Goal: Information Seeking & Learning: Find specific fact

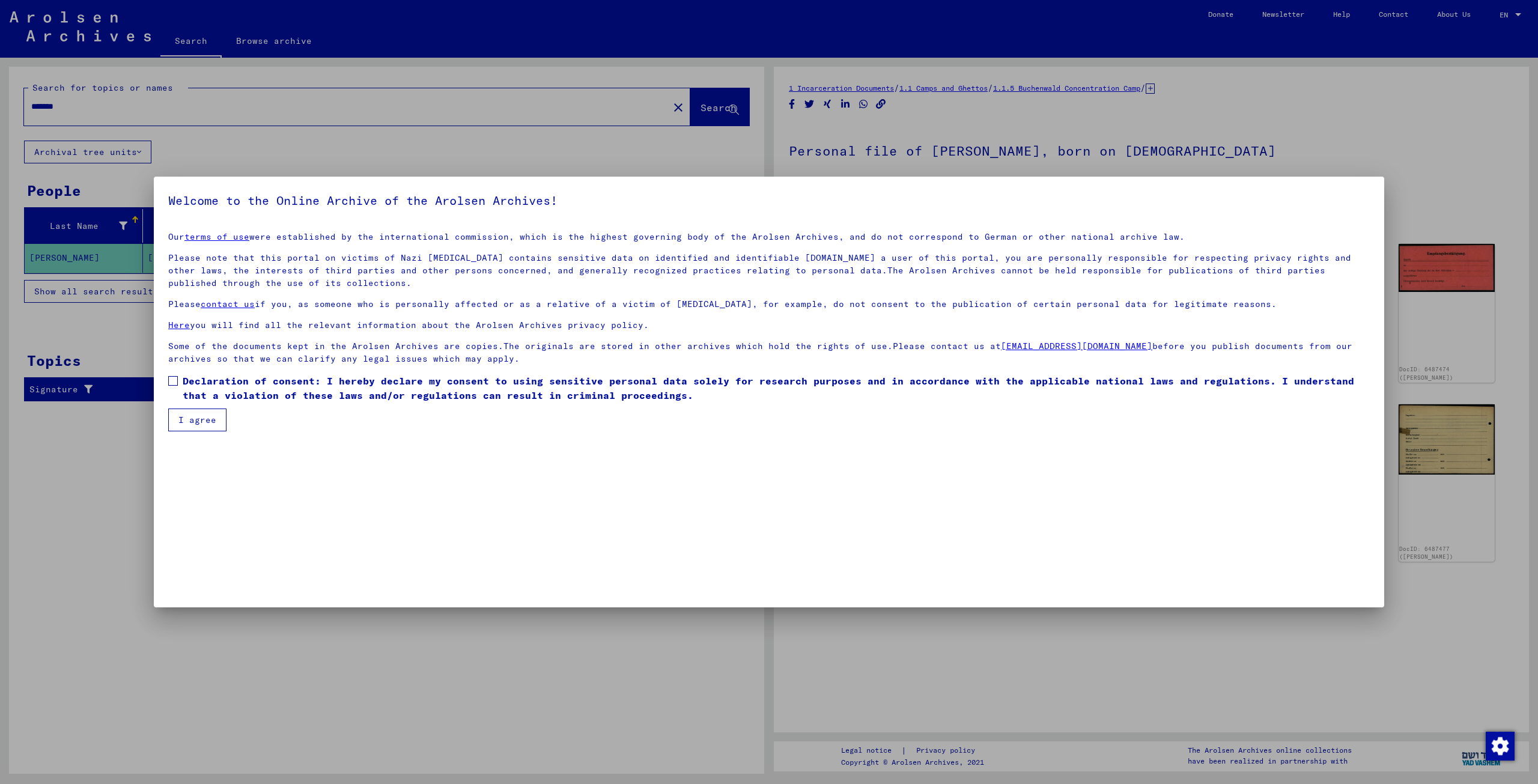
click at [178, 415] on button "I agree" at bounding box center [197, 419] width 58 height 23
click at [178, 381] on label "Please check this box if you want to proceed. Declaration of consent: I hereby …" at bounding box center [768, 388] width 1201 height 29
click at [182, 414] on button "I agree" at bounding box center [197, 419] width 58 height 23
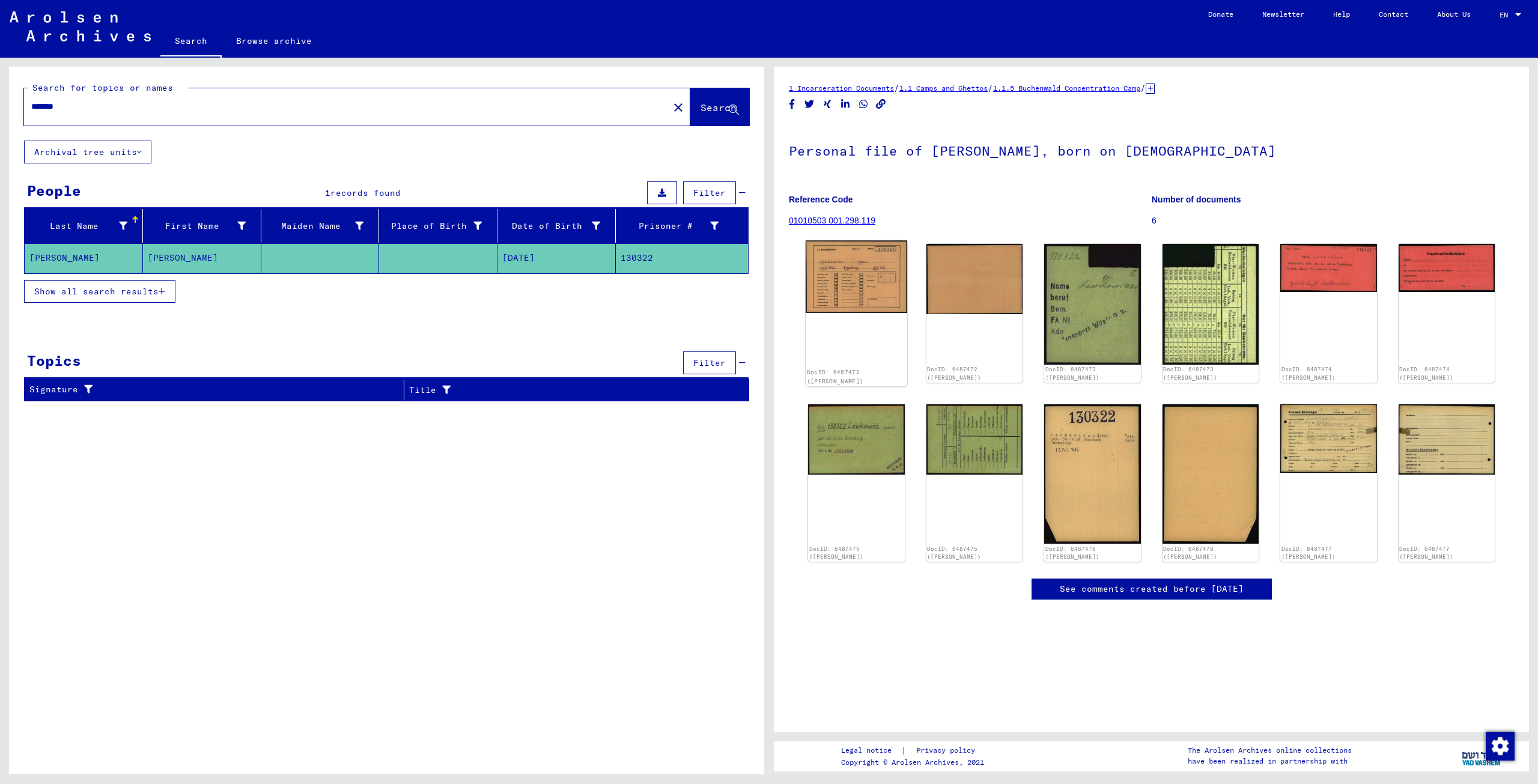
click at [864, 285] on img at bounding box center [856, 277] width 101 height 73
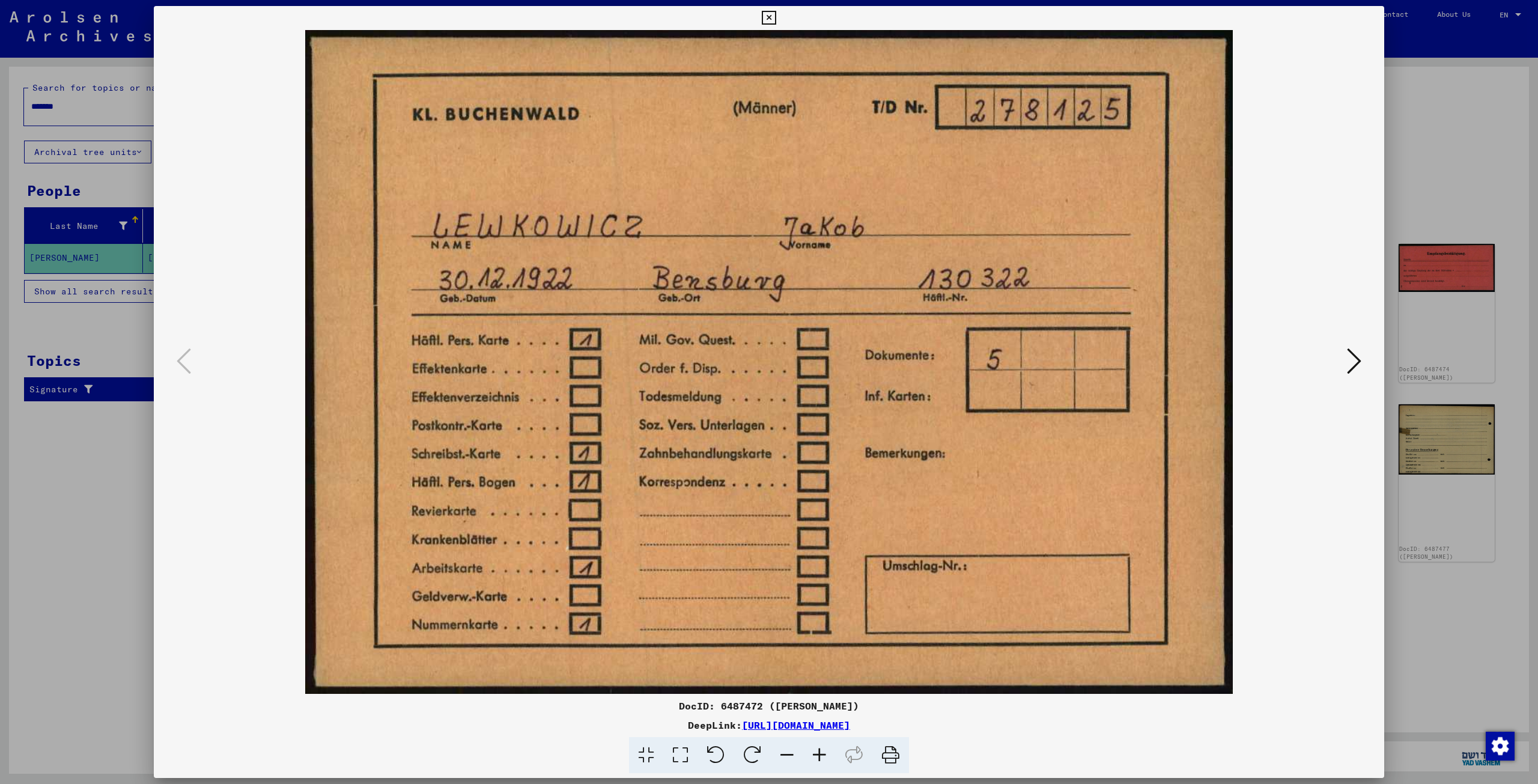
click at [1346, 365] on button at bounding box center [1354, 362] width 22 height 35
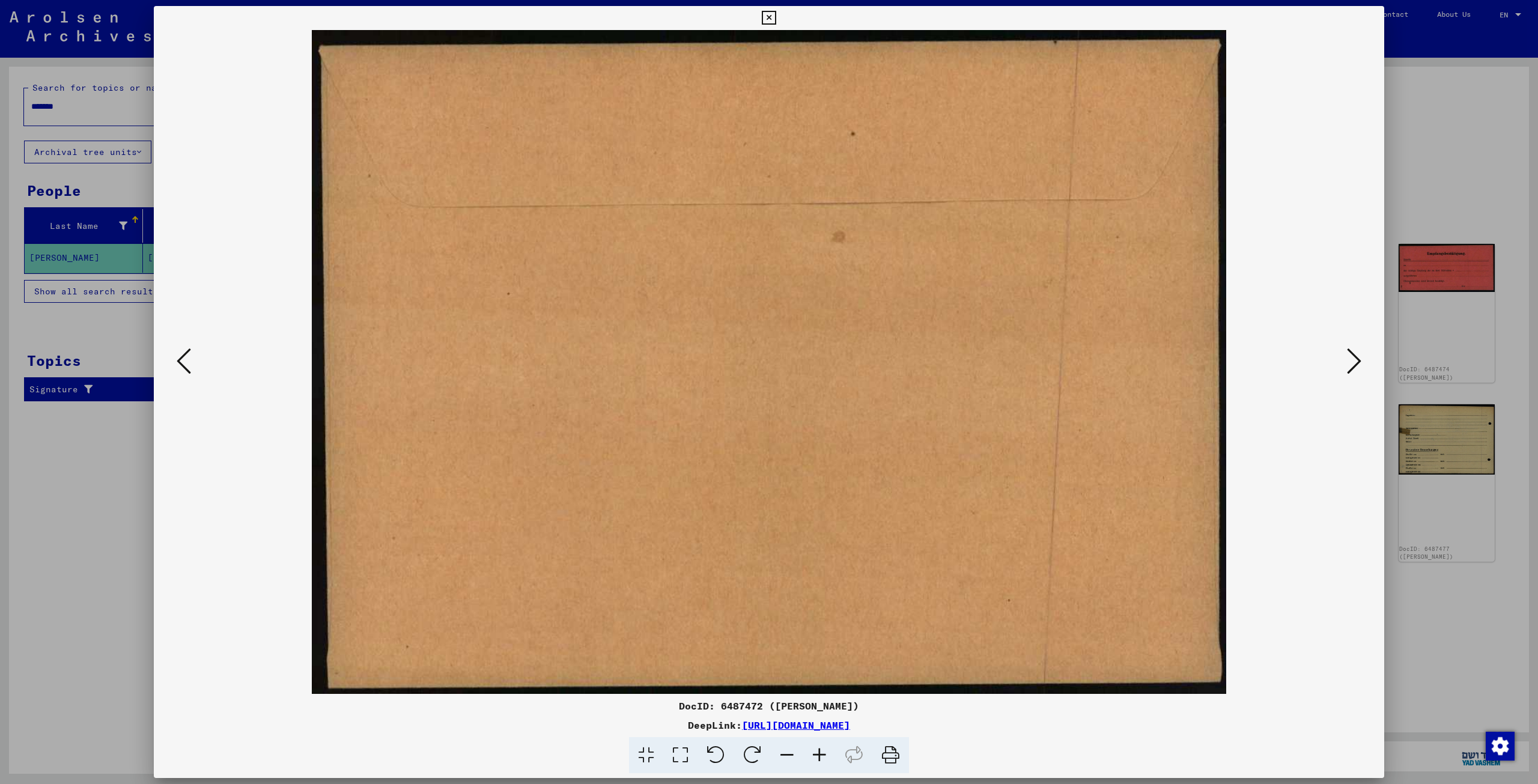
click at [1346, 365] on button at bounding box center [1354, 362] width 22 height 35
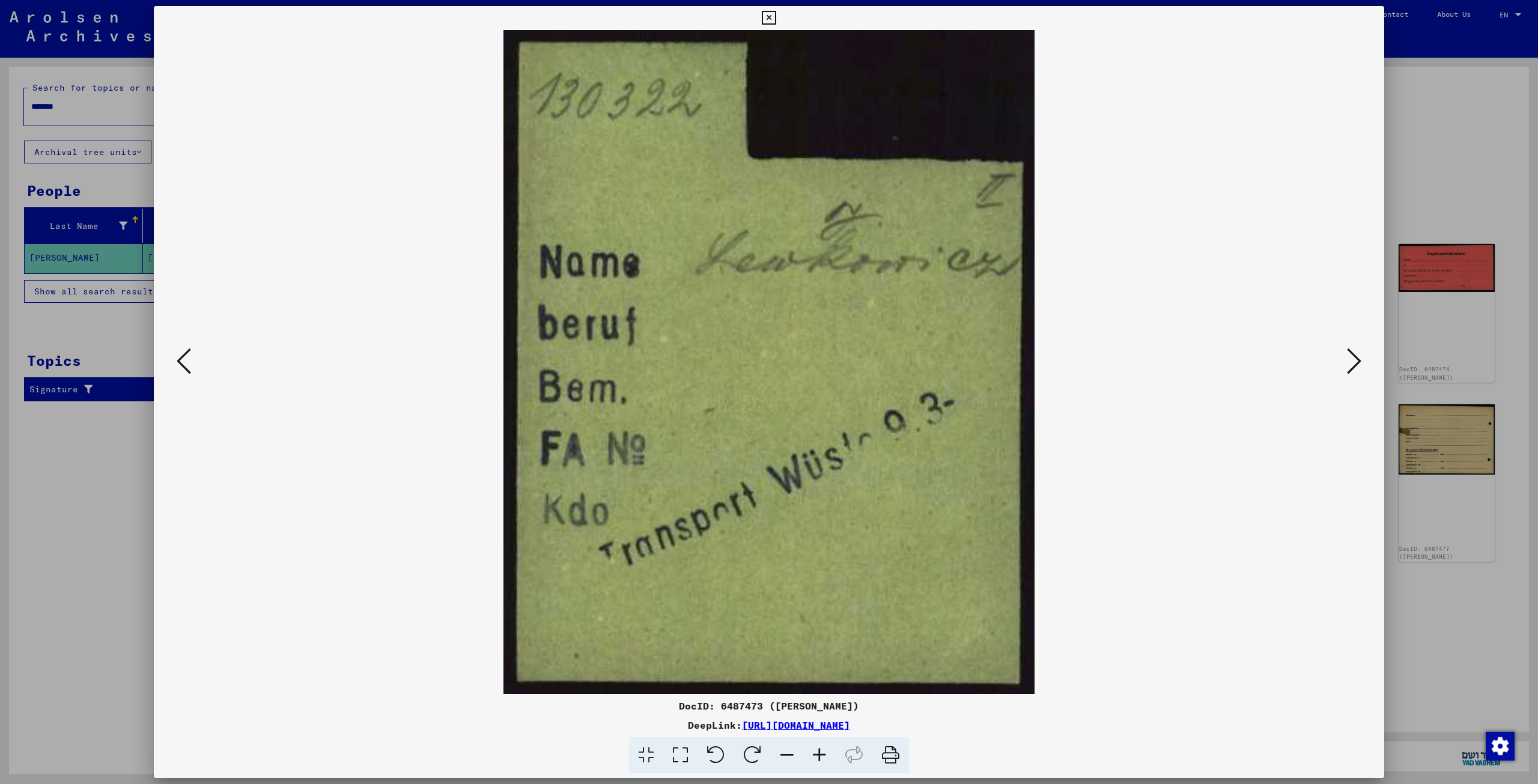
click at [1346, 365] on button at bounding box center [1354, 362] width 22 height 35
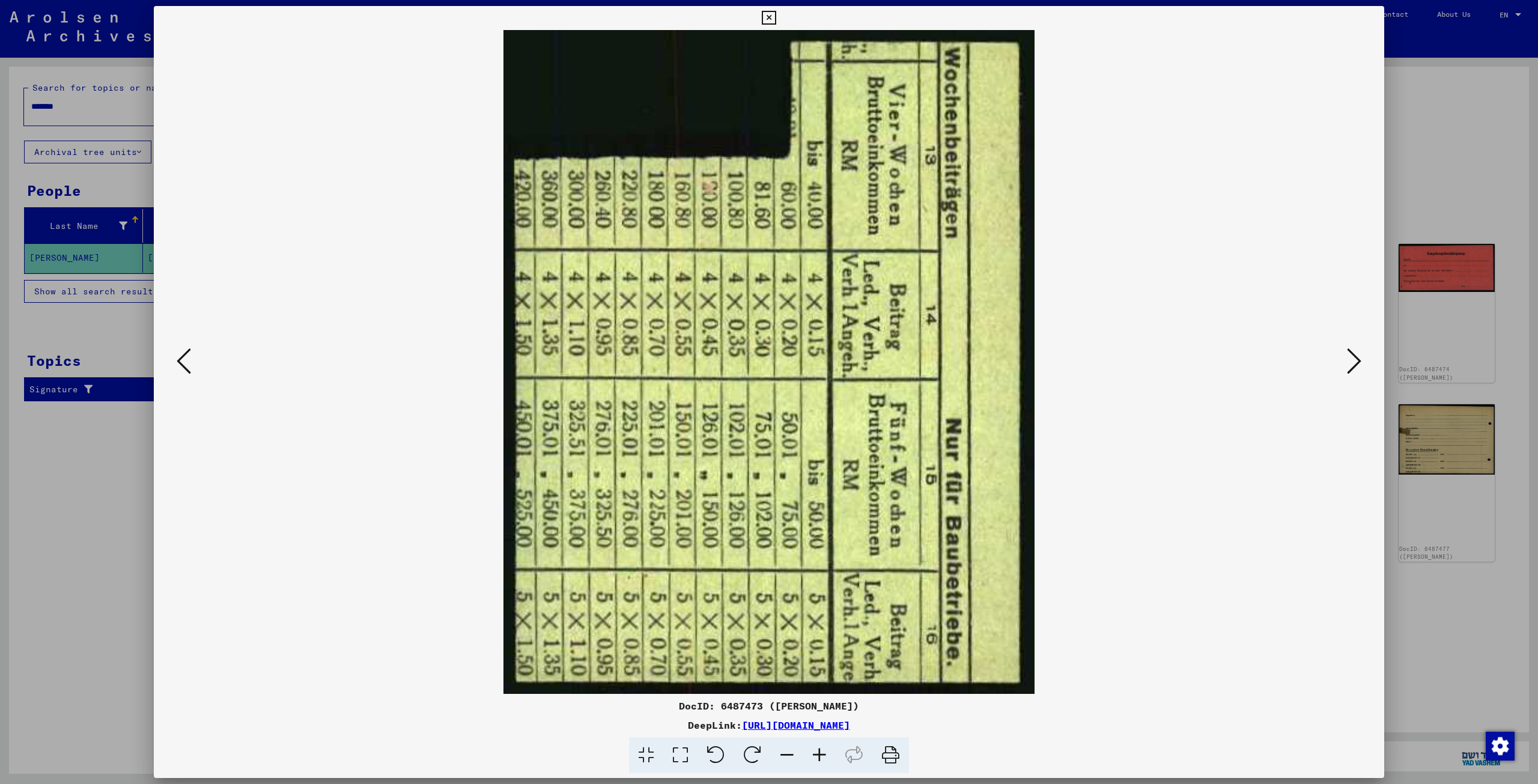
click at [1346, 365] on button at bounding box center [1354, 362] width 22 height 35
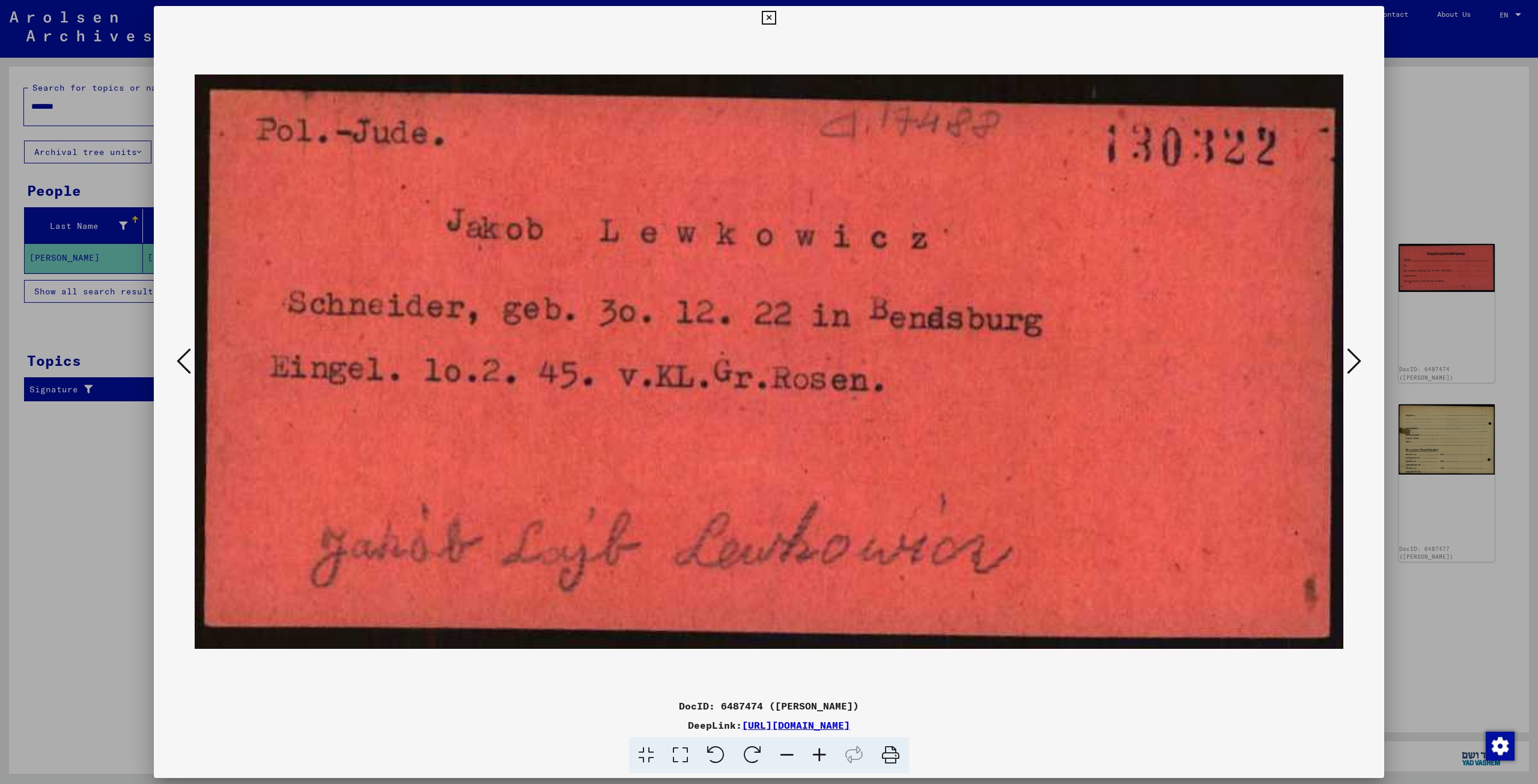
click at [1346, 365] on button at bounding box center [1354, 362] width 22 height 35
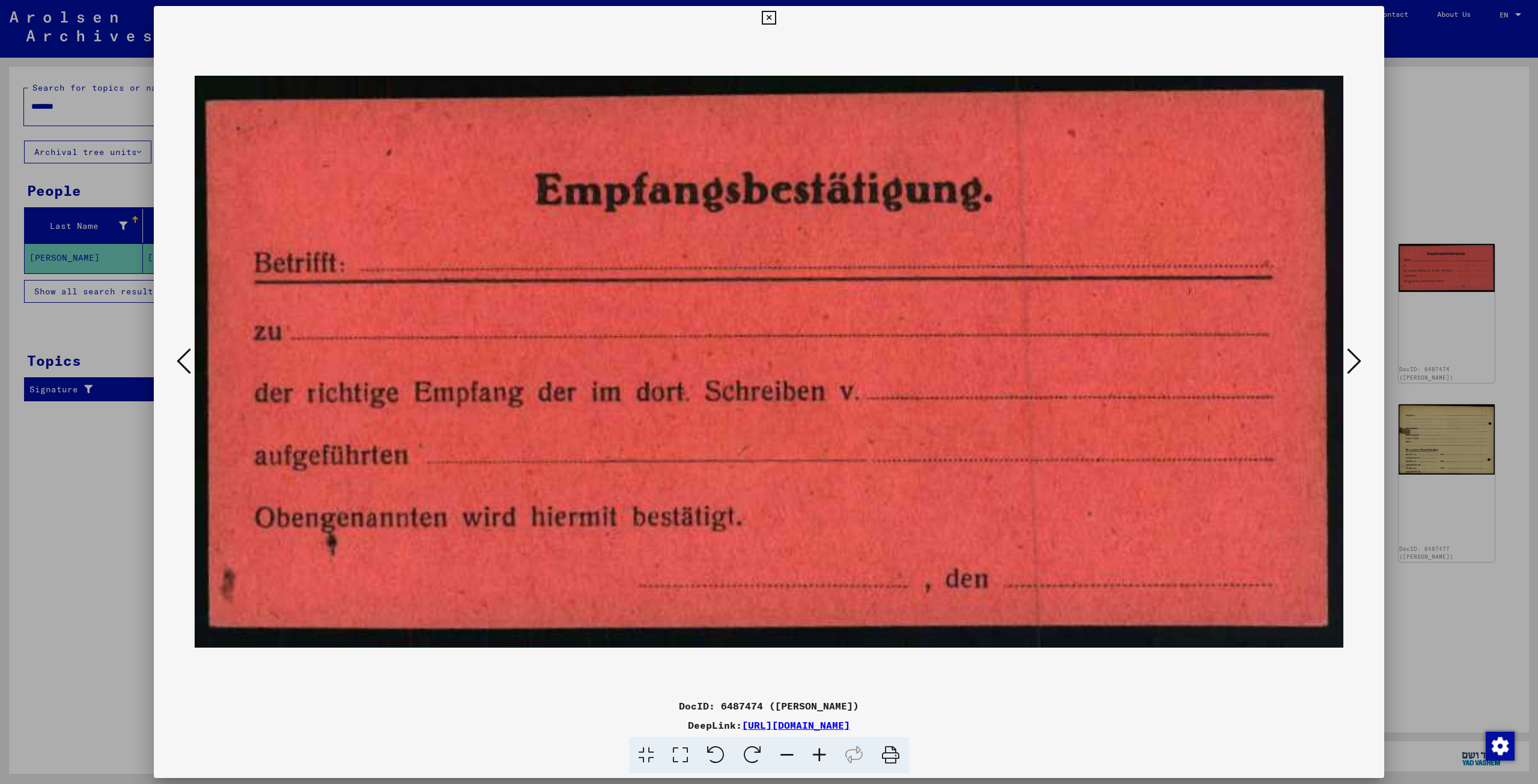
click at [1346, 365] on button at bounding box center [1354, 362] width 22 height 35
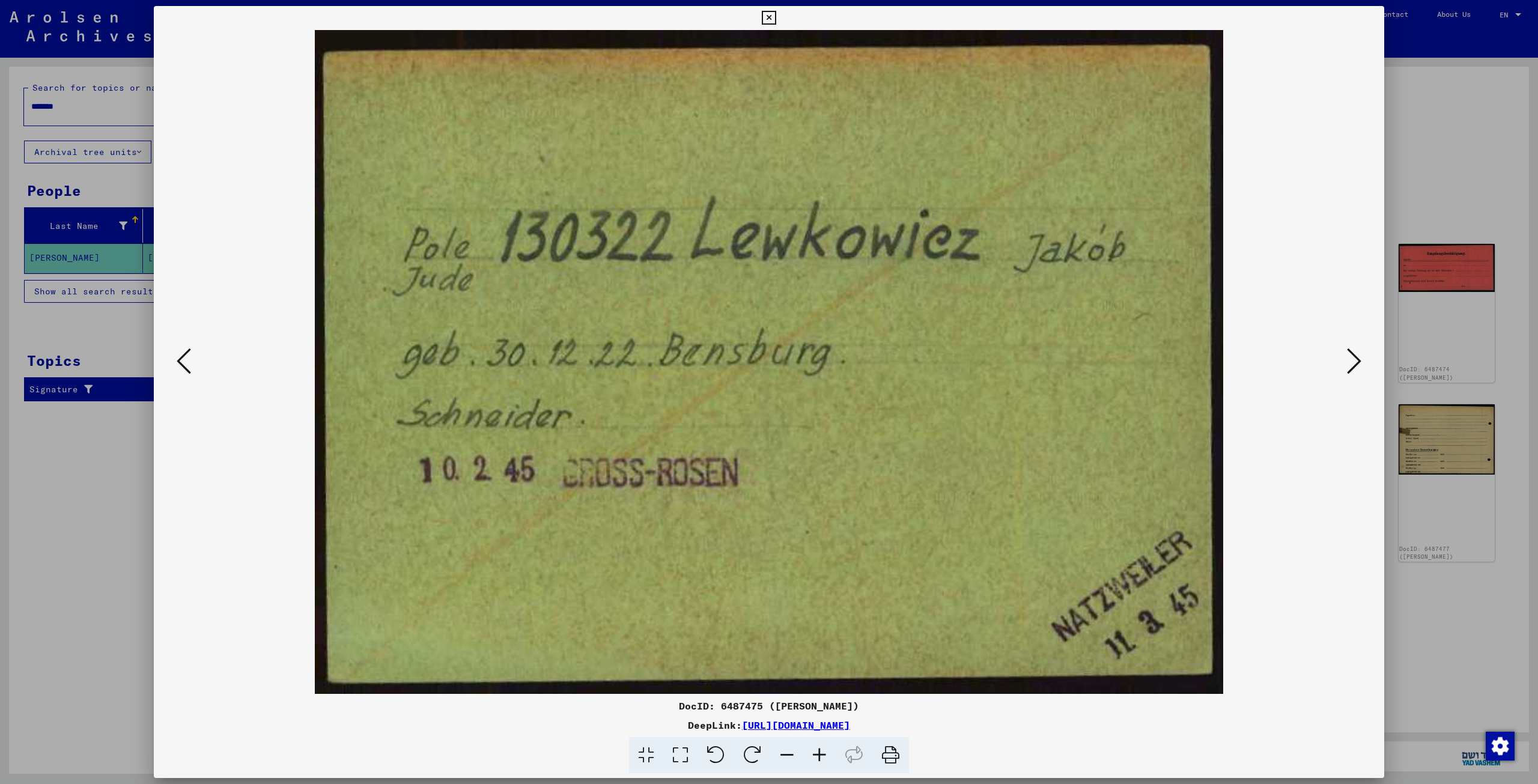
click at [1346, 365] on button at bounding box center [1354, 362] width 22 height 35
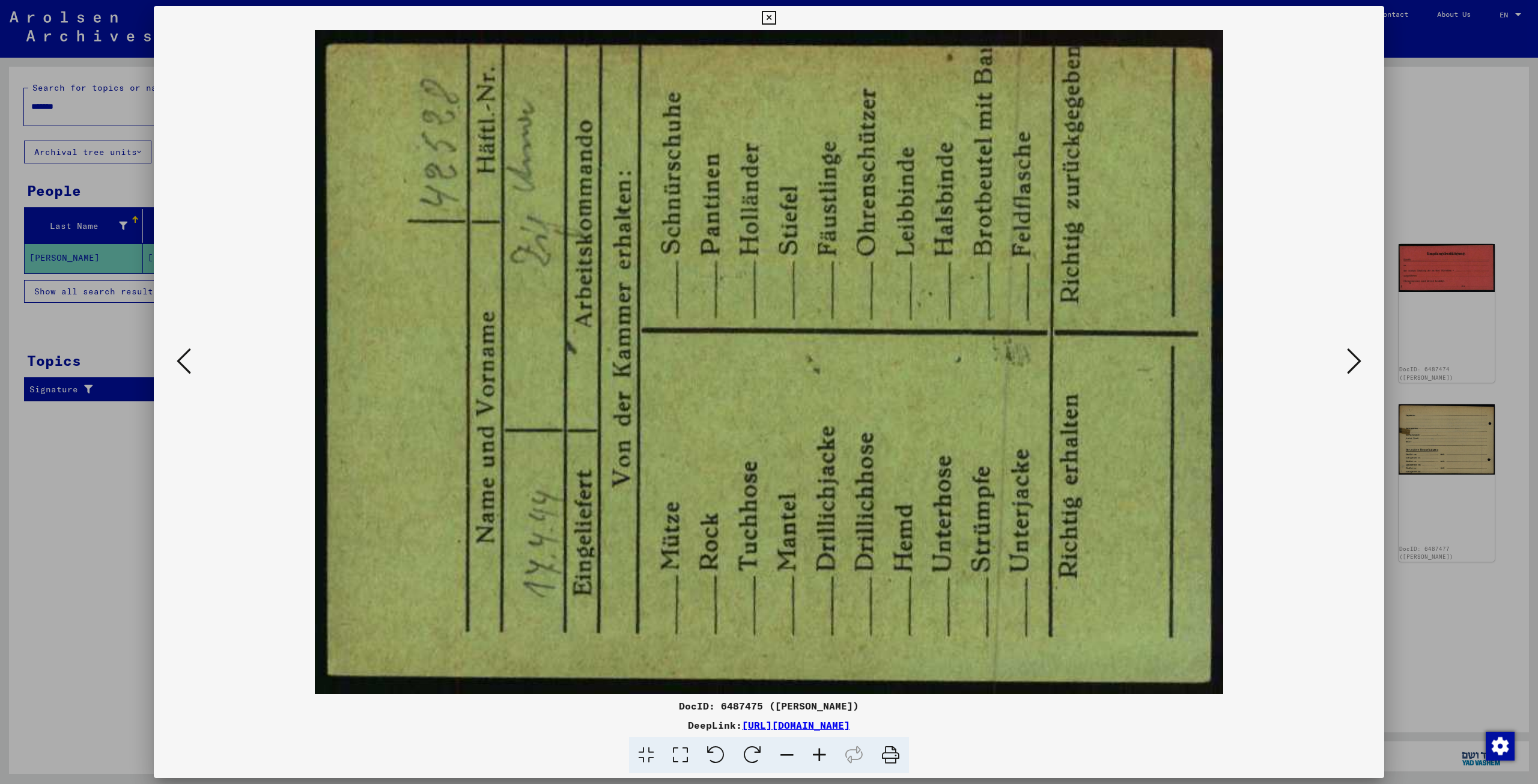
click at [1346, 365] on button at bounding box center [1354, 362] width 22 height 35
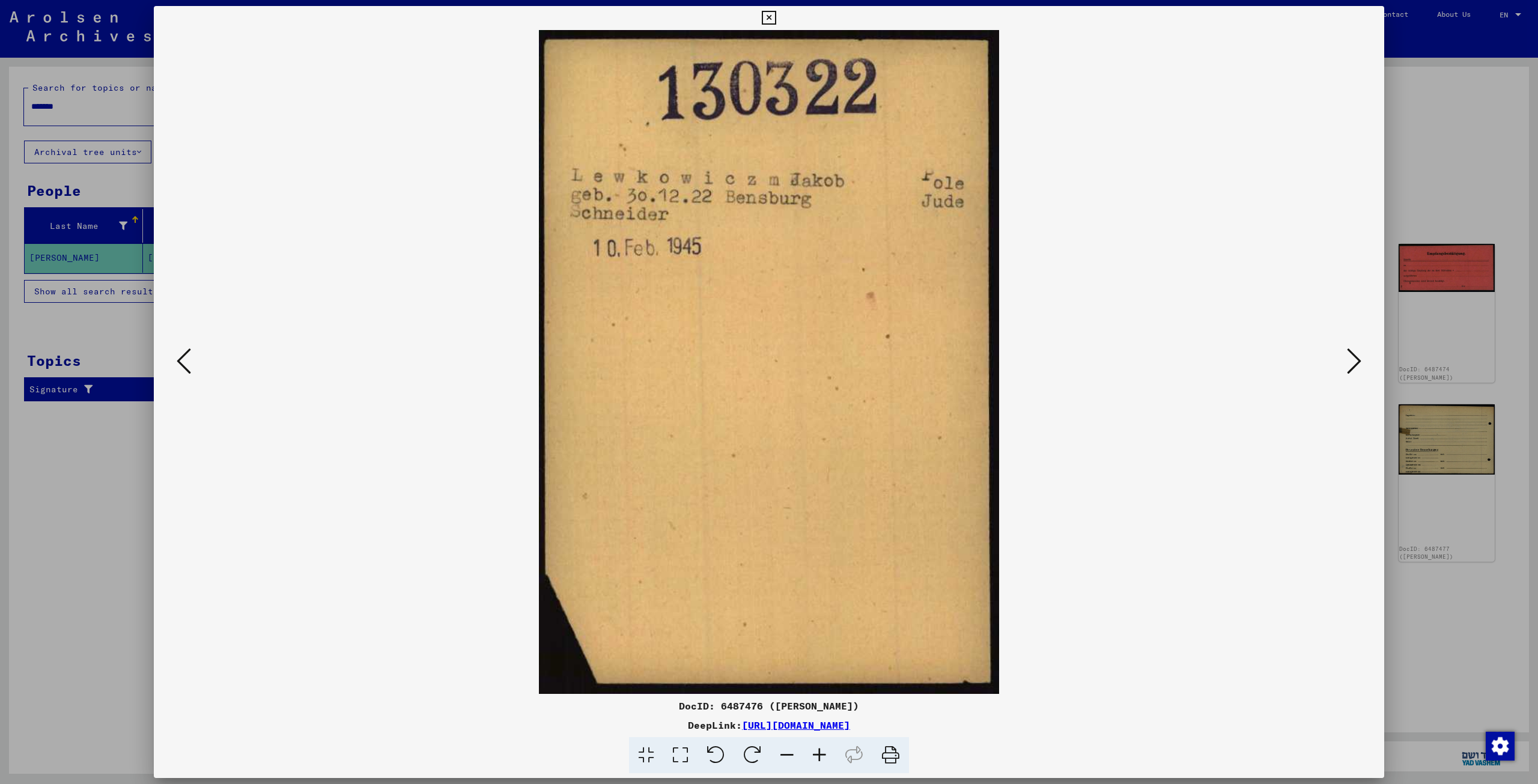
click at [1346, 365] on button at bounding box center [1354, 362] width 22 height 35
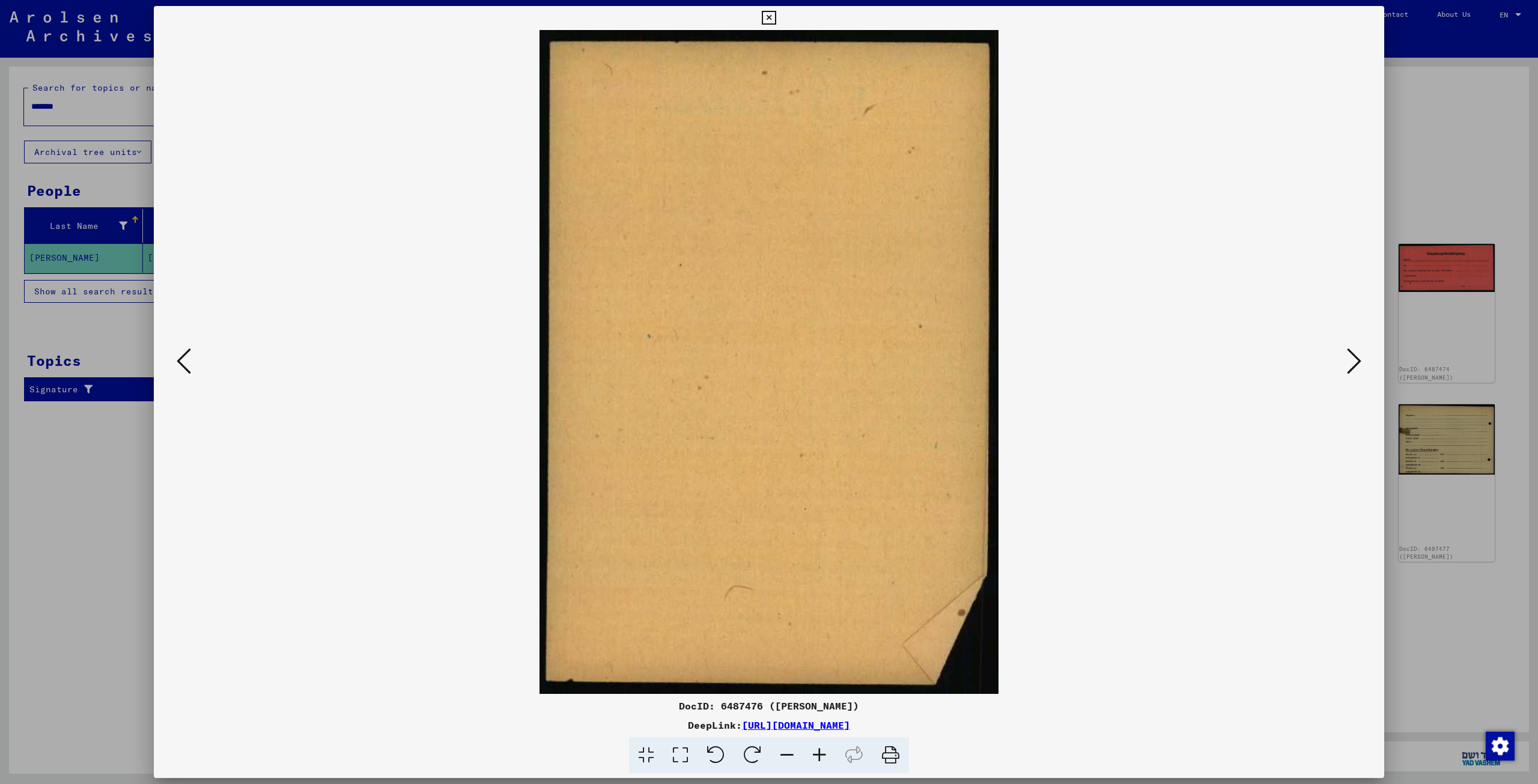
click at [1346, 365] on button at bounding box center [1354, 362] width 22 height 35
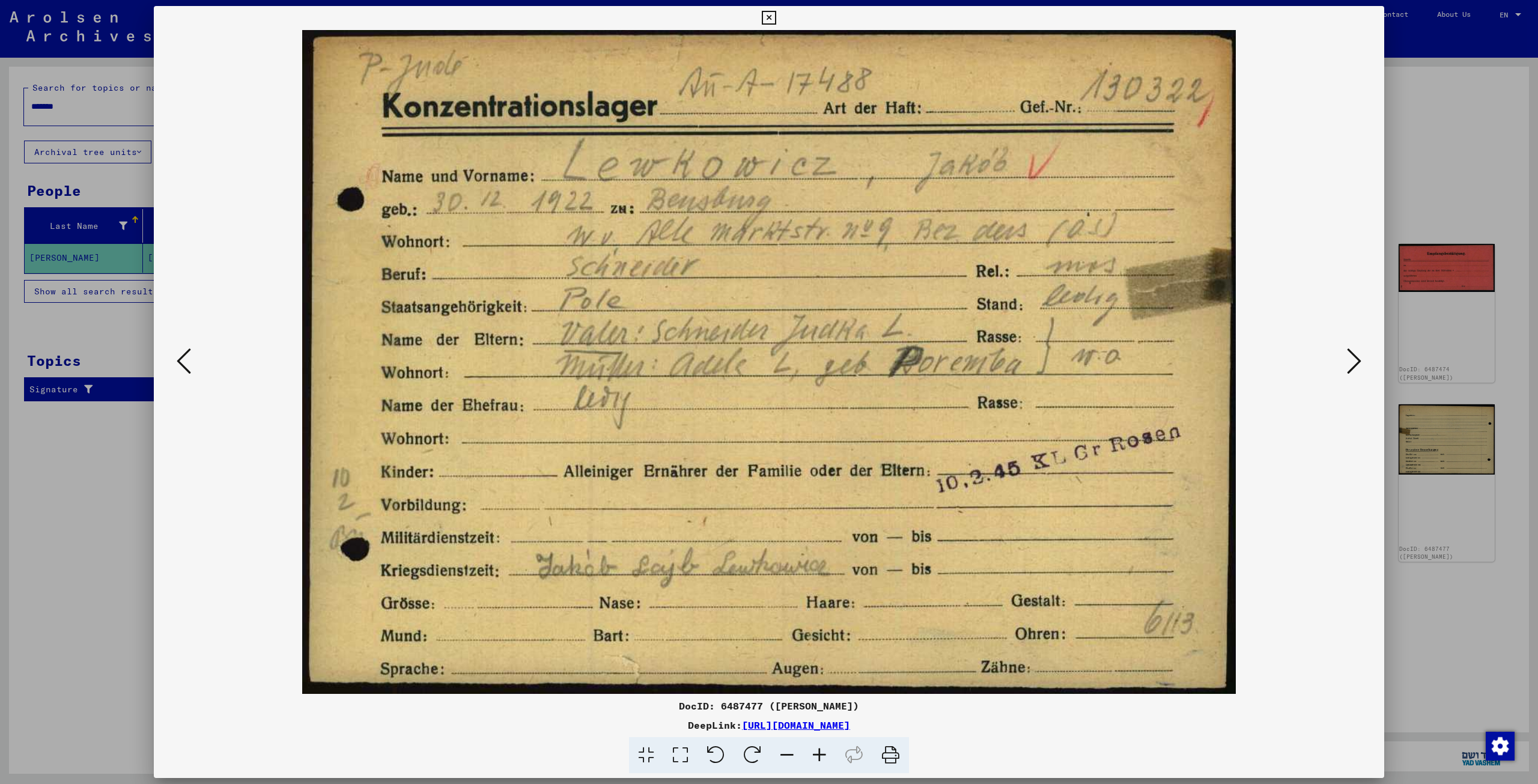
click at [1346, 365] on button at bounding box center [1354, 362] width 22 height 35
